Goal: Transaction & Acquisition: Obtain resource

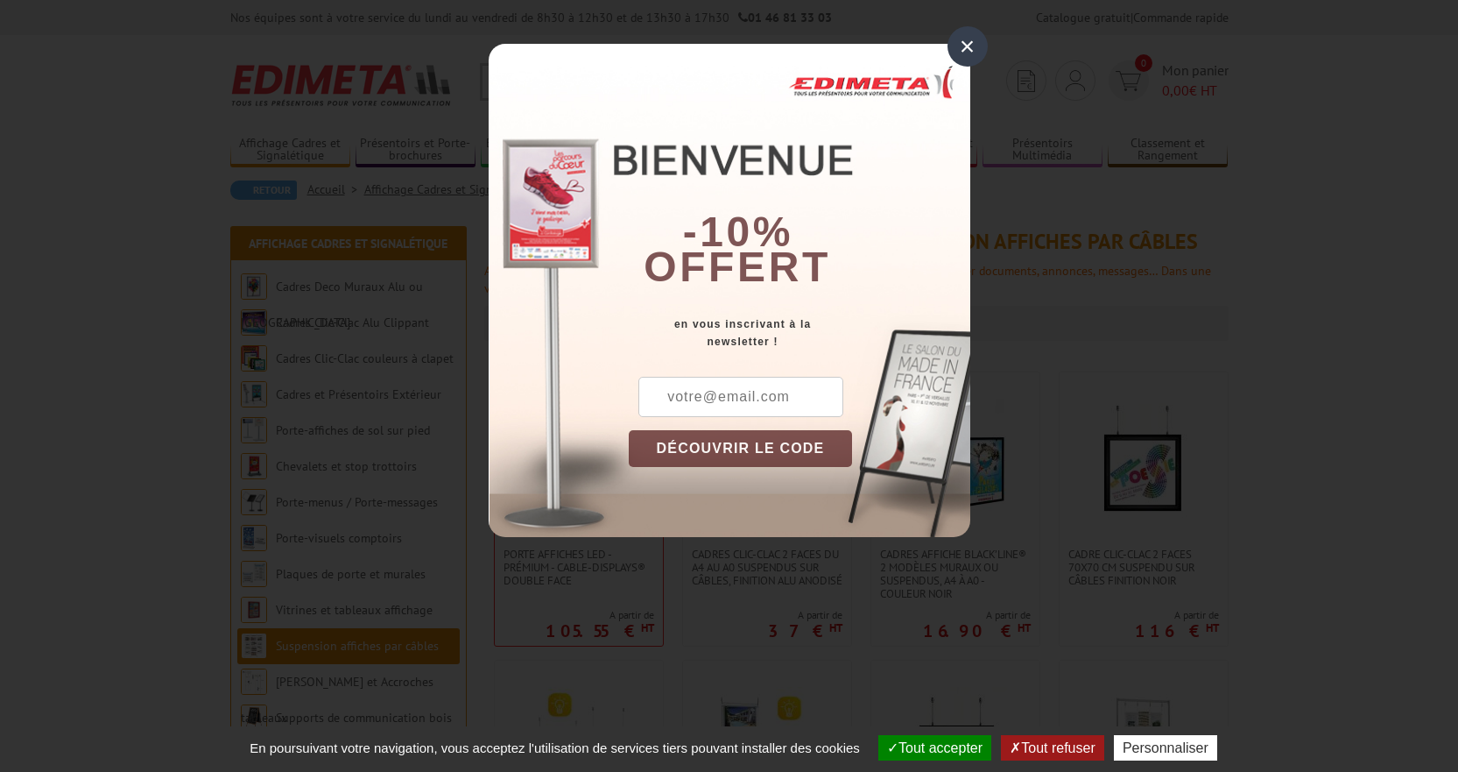
click at [972, 43] on div "×" at bounding box center [968, 46] width 40 height 40
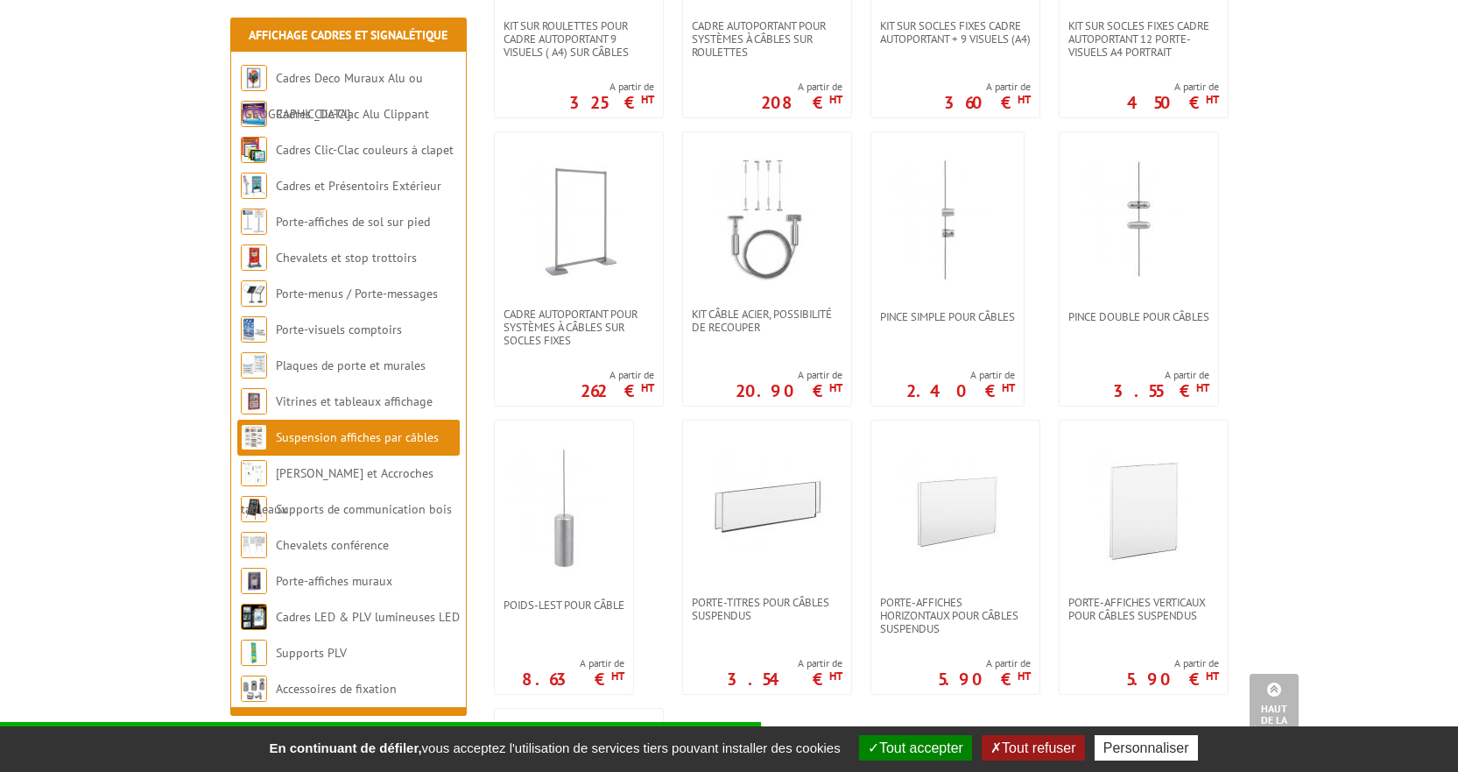
scroll to position [1182, 0]
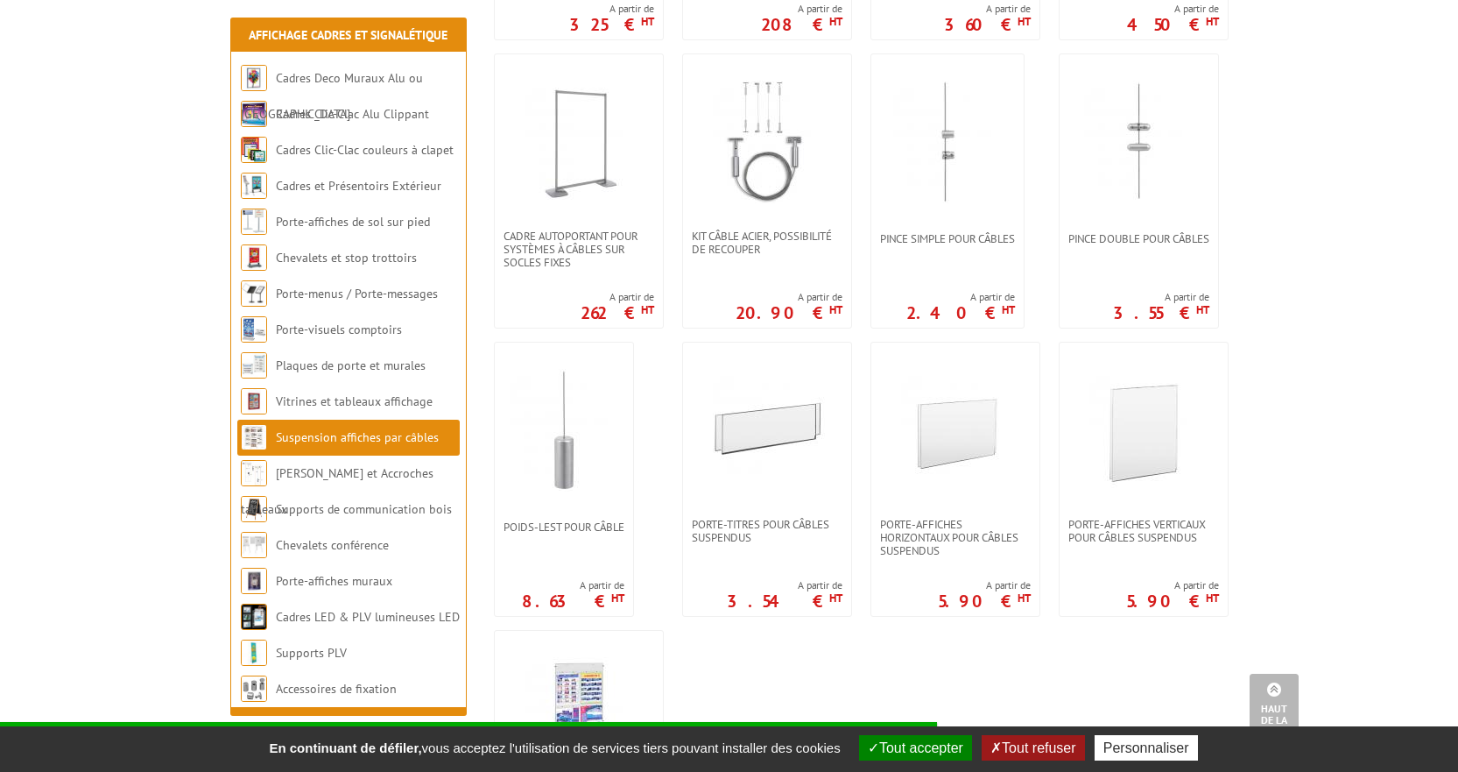
click at [1131, 504] on link at bounding box center [1144, 429] width 168 height 175
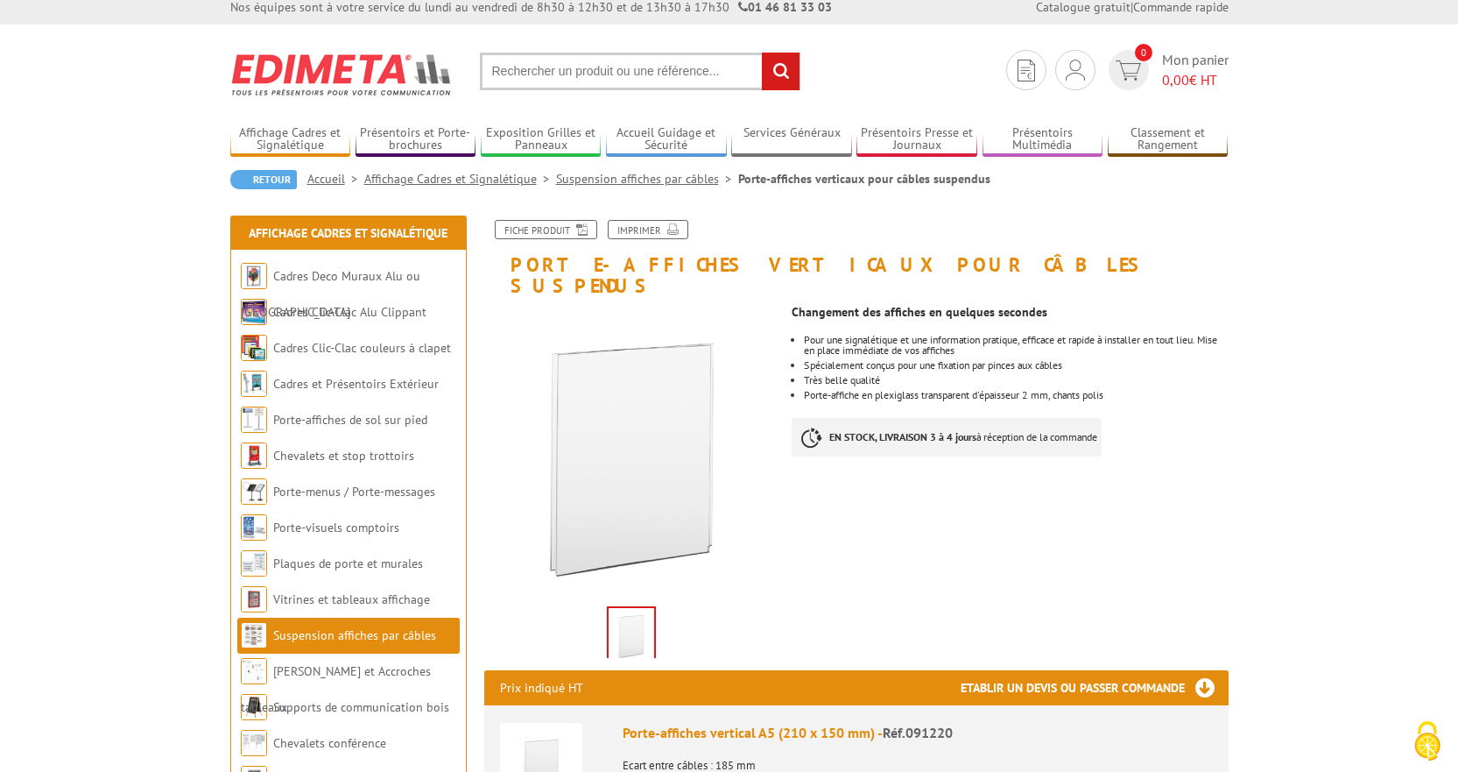
scroll to position [2, 0]
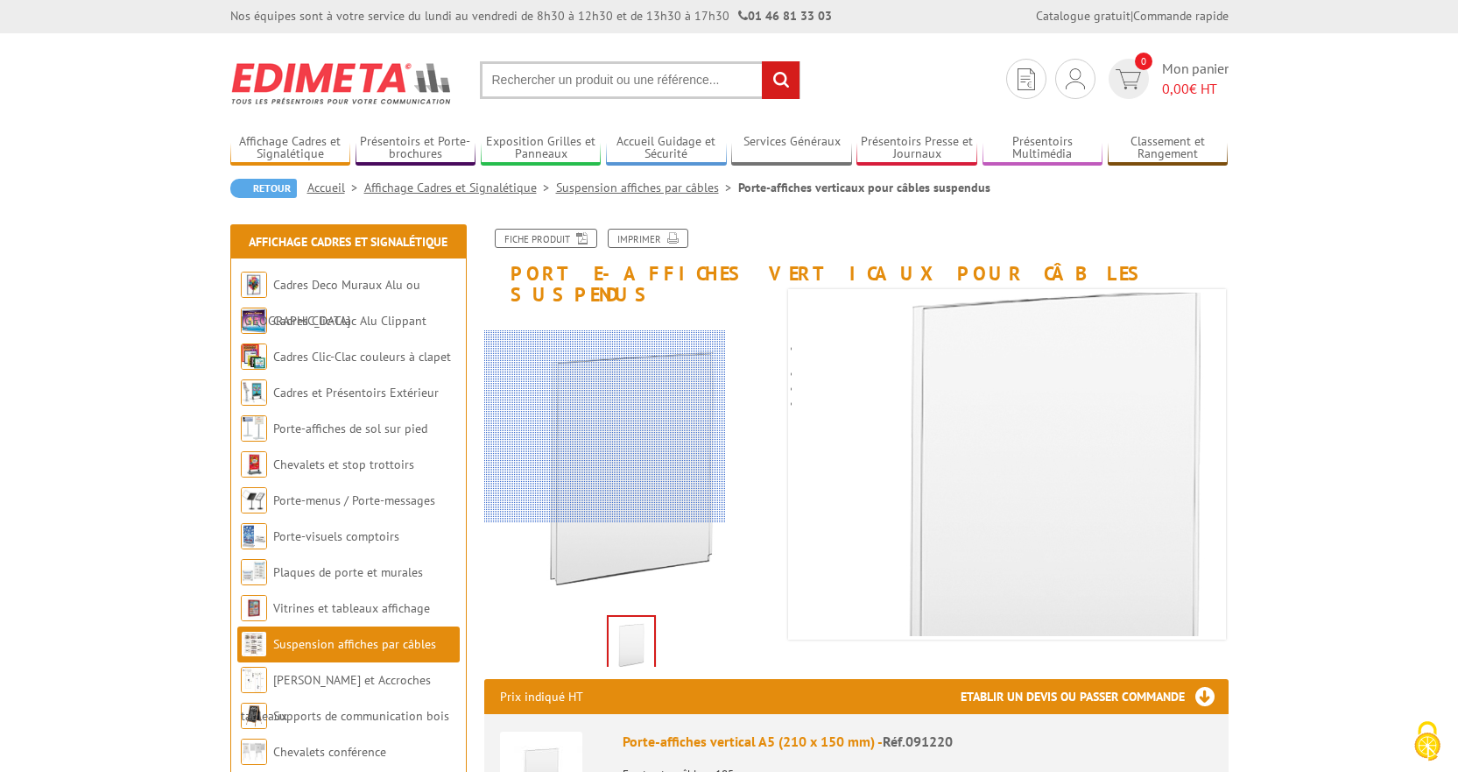
click at [587, 429] on div at bounding box center [605, 426] width 242 height 193
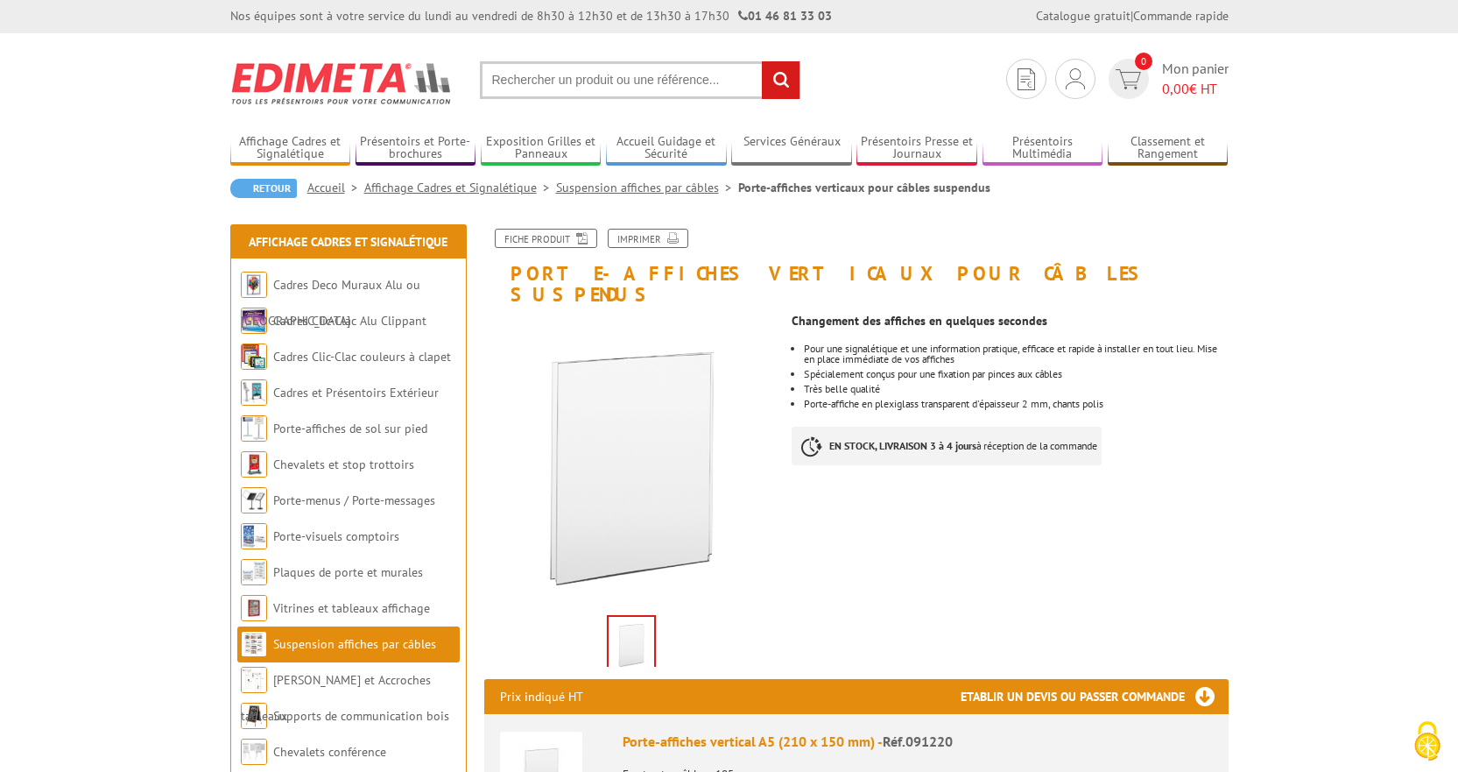
click at [646, 617] on img at bounding box center [632, 644] width 46 height 54
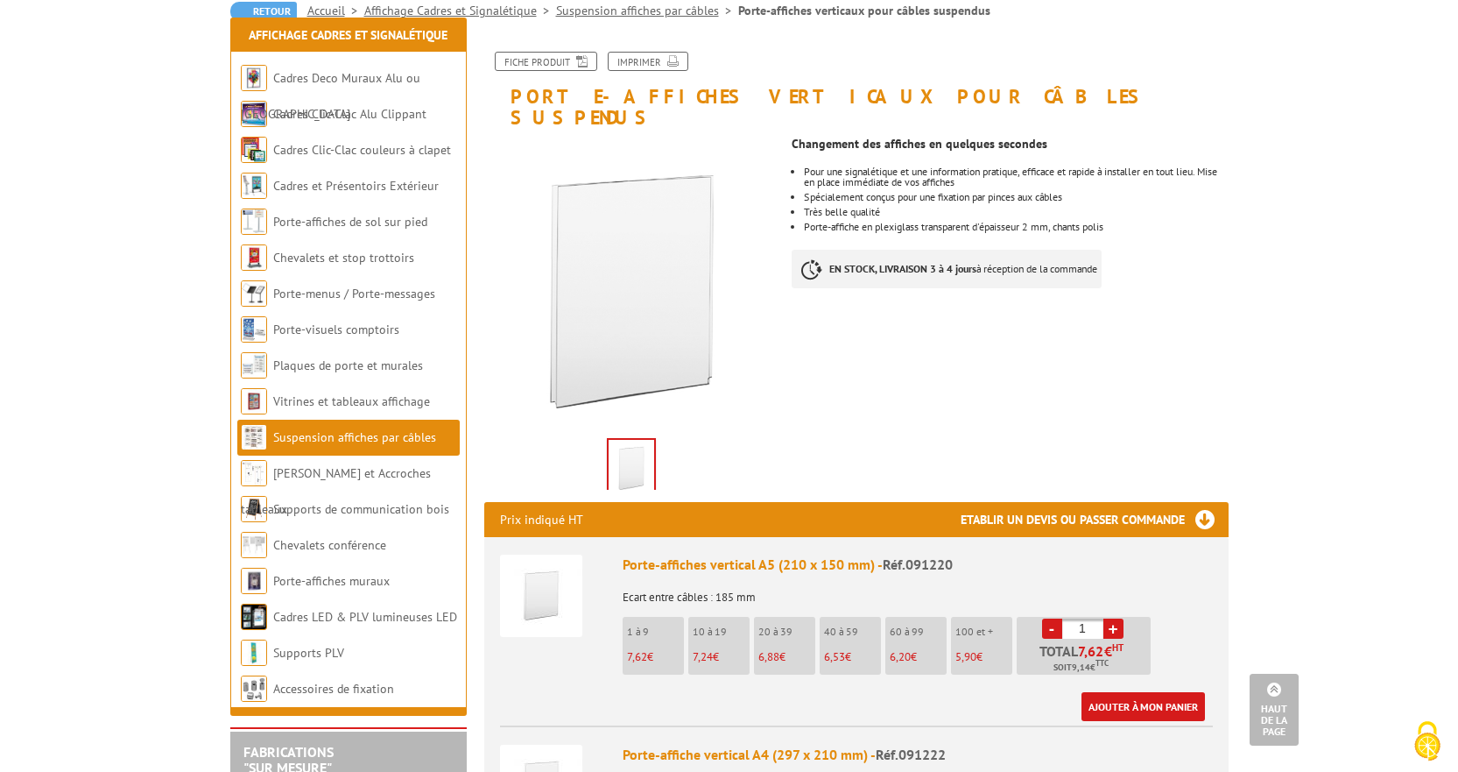
scroll to position [0, 0]
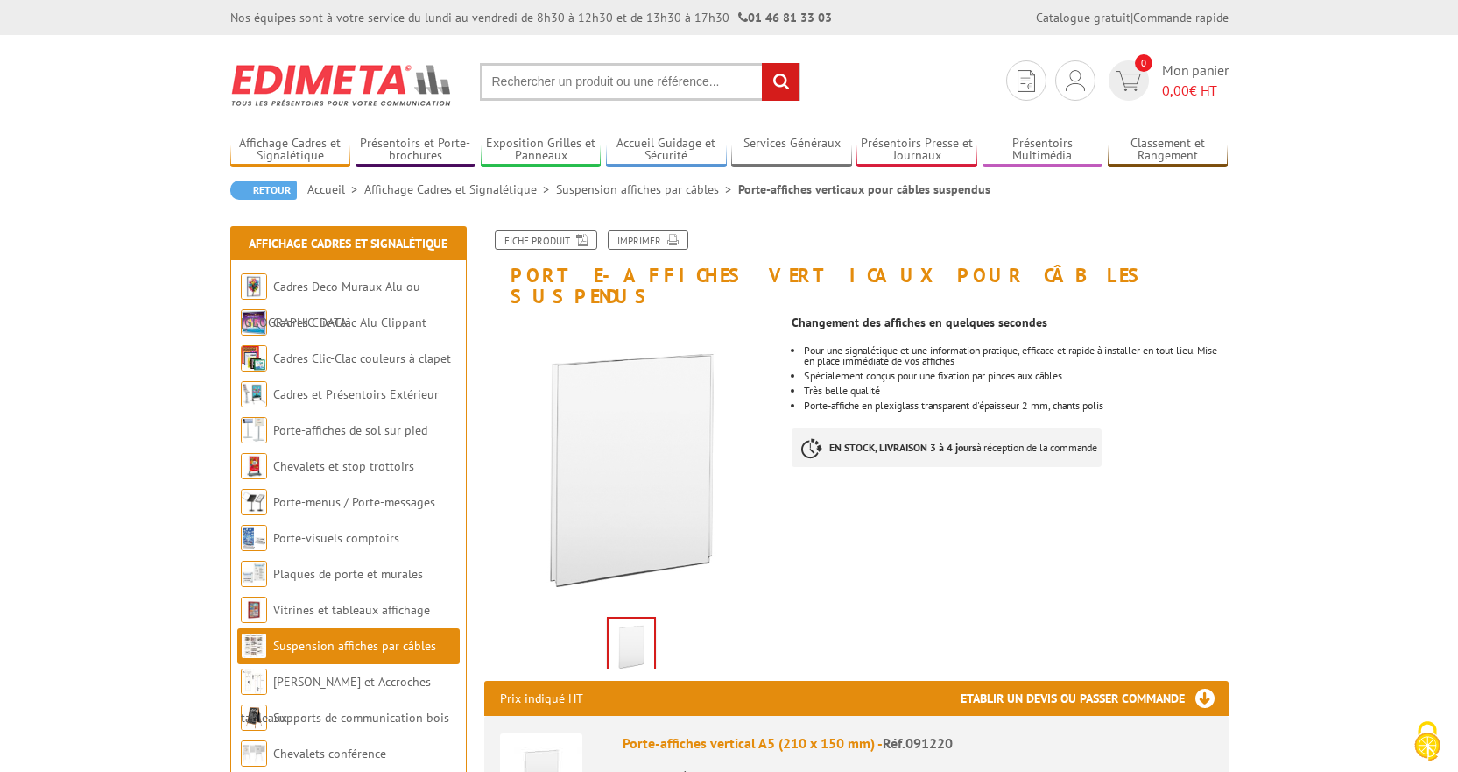
click at [1211, 682] on h3 "Etablir un devis ou passer commande" at bounding box center [1095, 698] width 268 height 35
